Goal: Find specific page/section: Find specific page/section

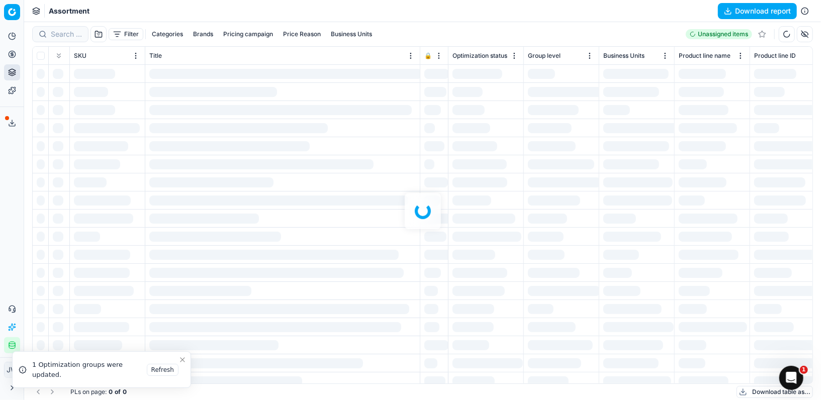
click at [51, 35] on div at bounding box center [422, 211] width 797 height 378
click at [58, 35] on div at bounding box center [422, 211] width 797 height 378
click at [62, 34] on div at bounding box center [422, 211] width 797 height 378
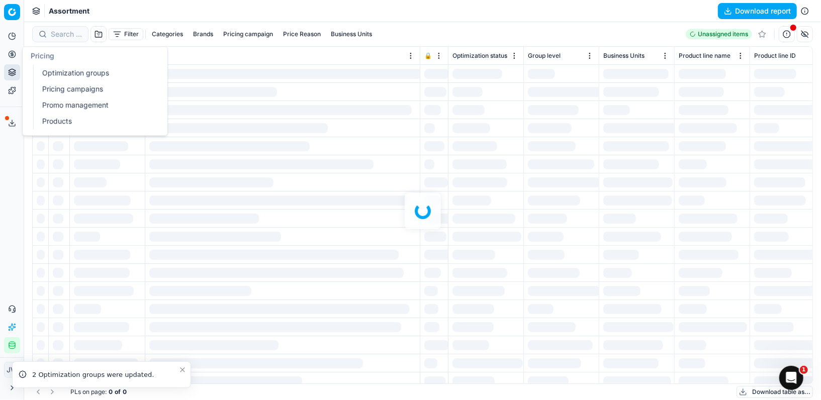
click at [14, 58] on button "Pricing" at bounding box center [12, 54] width 16 height 16
click at [12, 73] on icon at bounding box center [12, 72] width 8 height 8
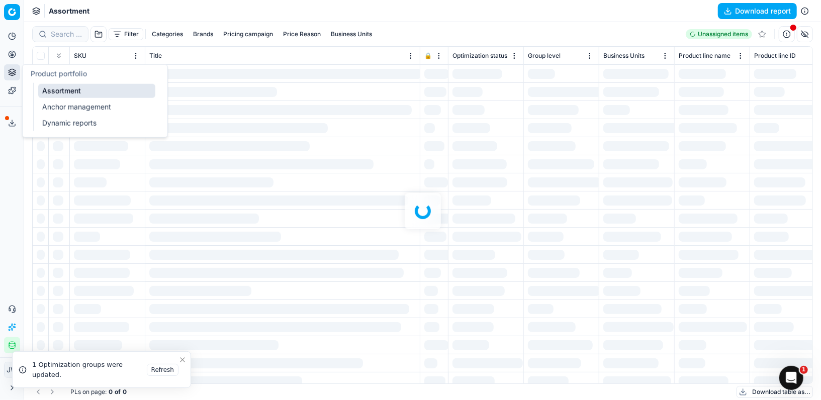
click at [50, 86] on link "Assortment" at bounding box center [96, 91] width 117 height 14
click at [62, 28] on div at bounding box center [422, 211] width 797 height 378
click at [10, 51] on circle at bounding box center [12, 54] width 7 height 7
click at [63, 72] on link "Optimization groups" at bounding box center [96, 73] width 117 height 14
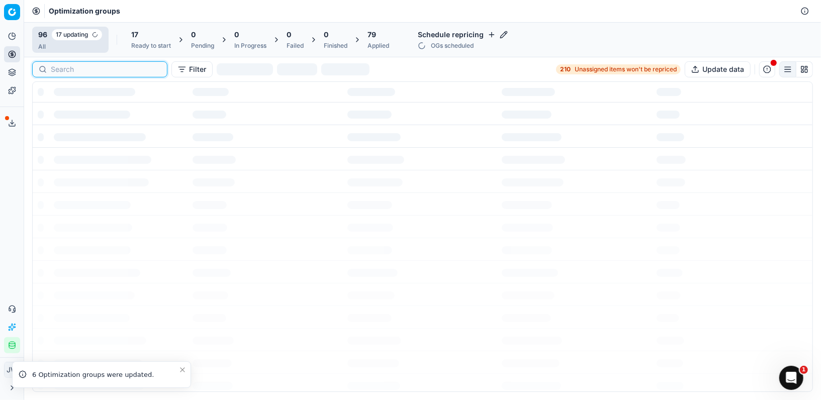
click at [57, 67] on input at bounding box center [106, 69] width 110 height 10
type input "de"
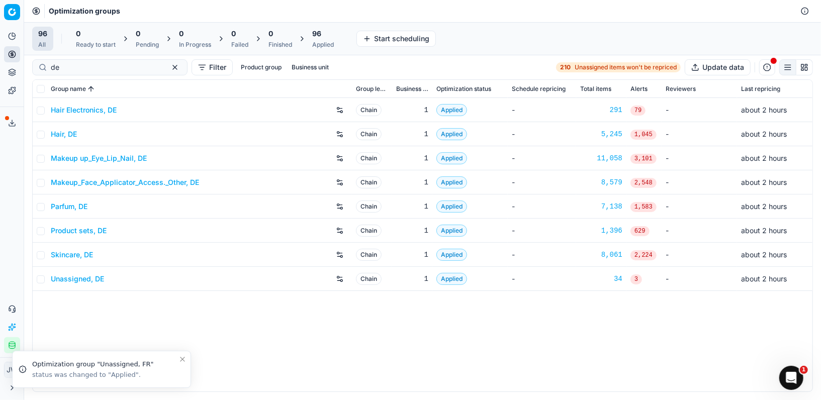
click at [72, 230] on link "Product sets, DE" at bounding box center [79, 231] width 56 height 10
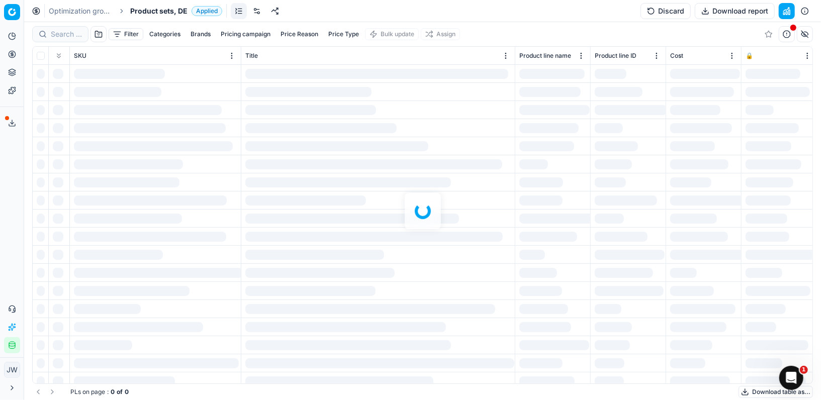
click at [62, 32] on div at bounding box center [422, 211] width 797 height 378
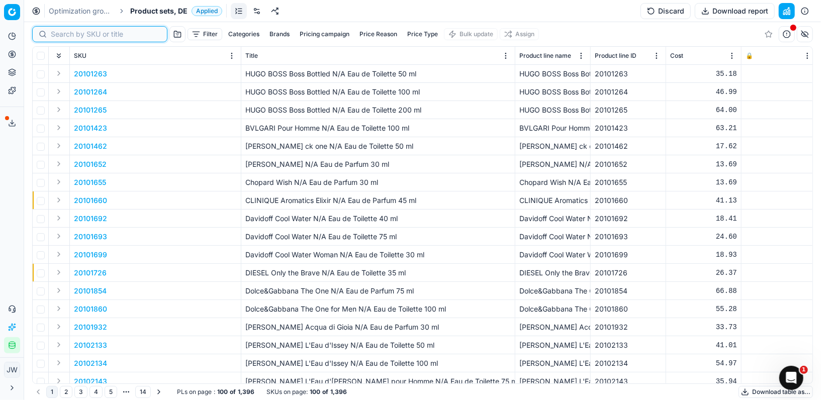
click at [62, 32] on input at bounding box center [106, 34] width 110 height 10
paste input "90010325-0016228"
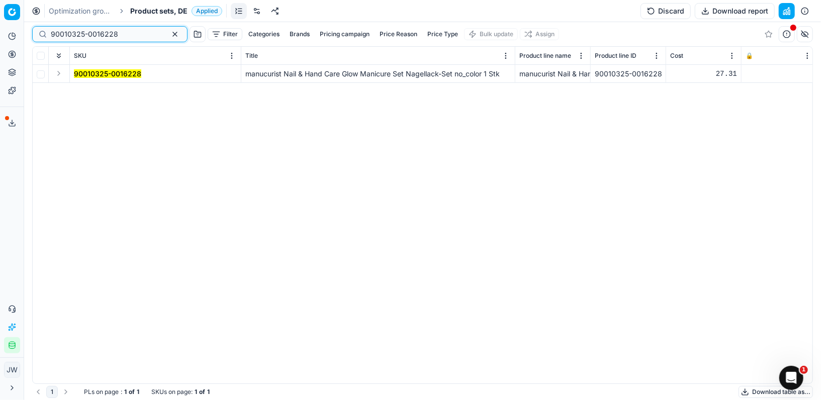
type input "90010325-0016228"
click at [58, 73] on button "Expand" at bounding box center [59, 73] width 12 height 12
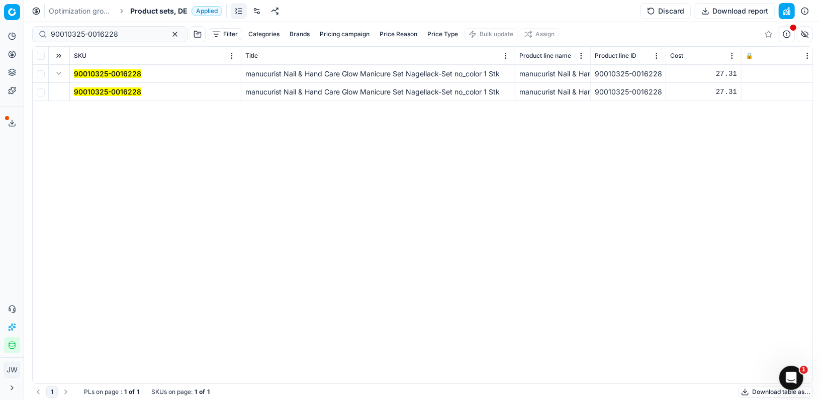
click at [101, 97] on td "90010325-0016228" at bounding box center [155, 92] width 171 height 18
click at [104, 92] on mark "90010325-0016228" at bounding box center [107, 91] width 67 height 9
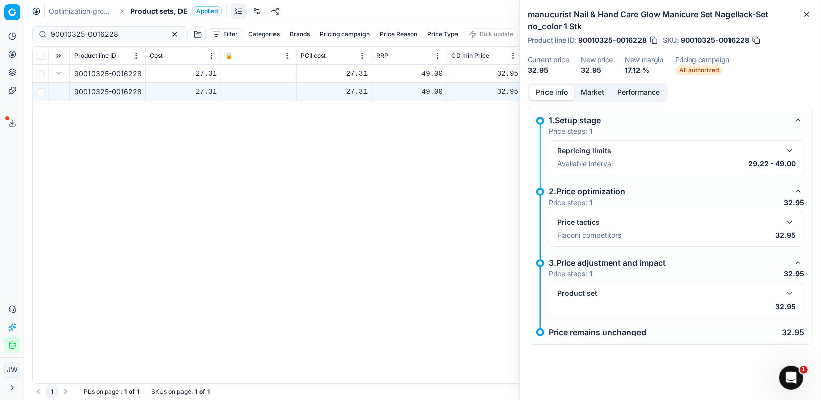
scroll to position [0, 525]
